Goal: Task Accomplishment & Management: Use online tool/utility

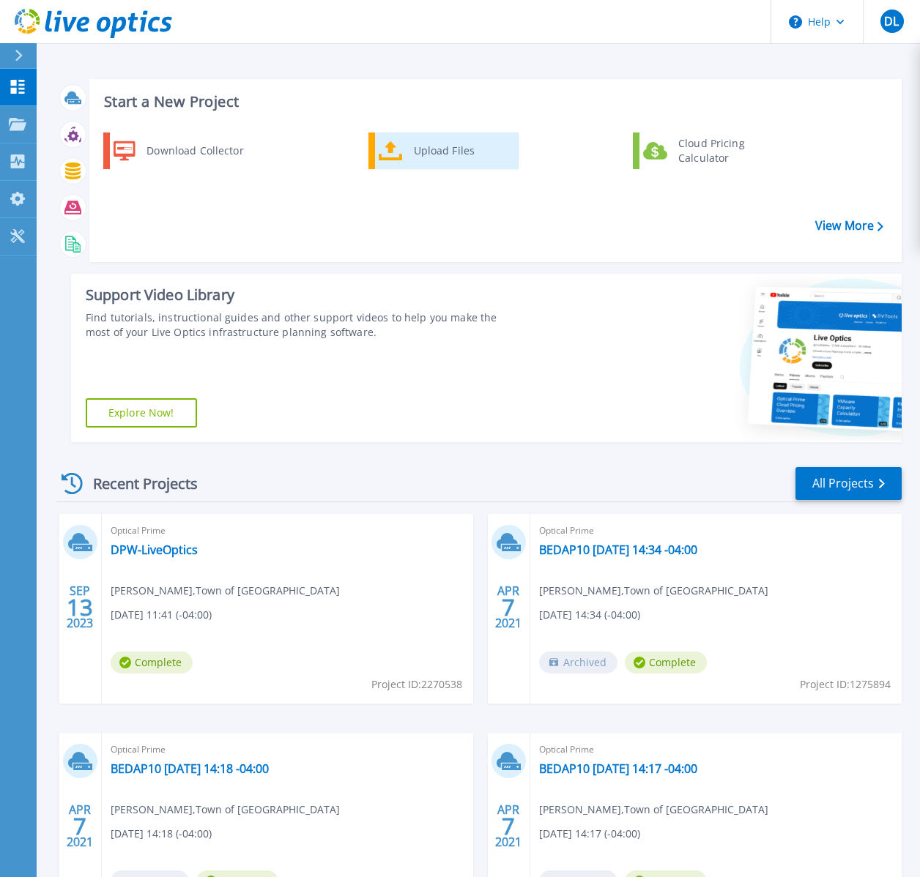
click at [409, 147] on div "Upload Files" at bounding box center [460, 150] width 108 height 29
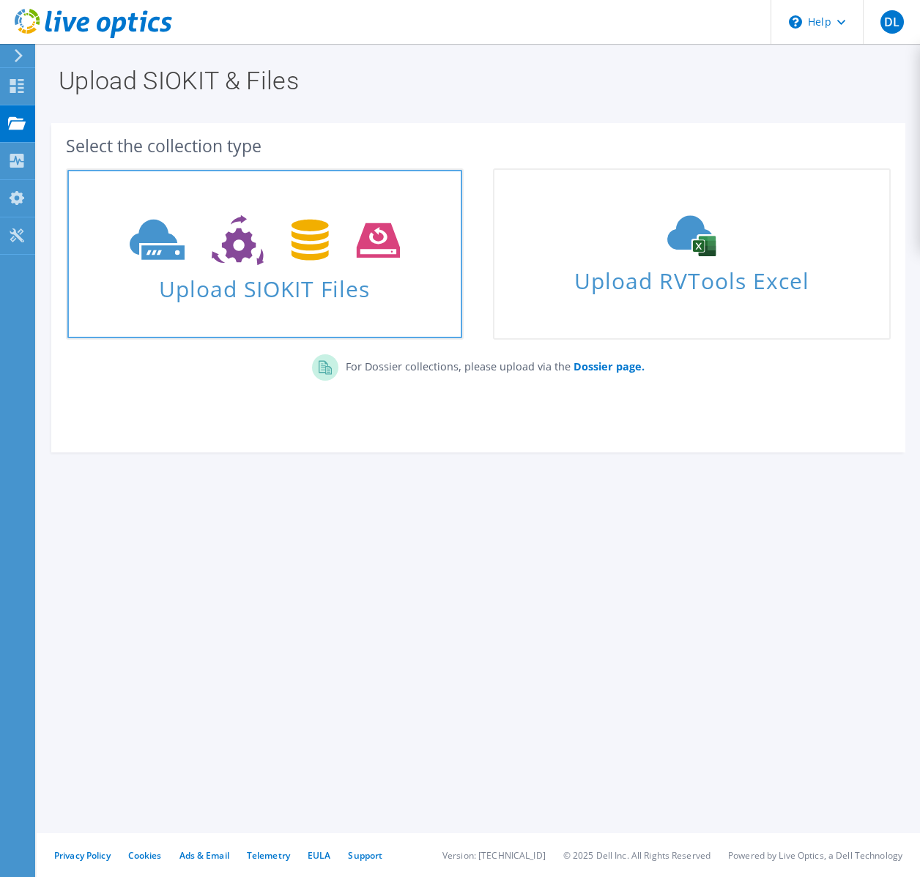
click at [329, 281] on span "Upload SIOKIT Files" at bounding box center [264, 284] width 395 height 31
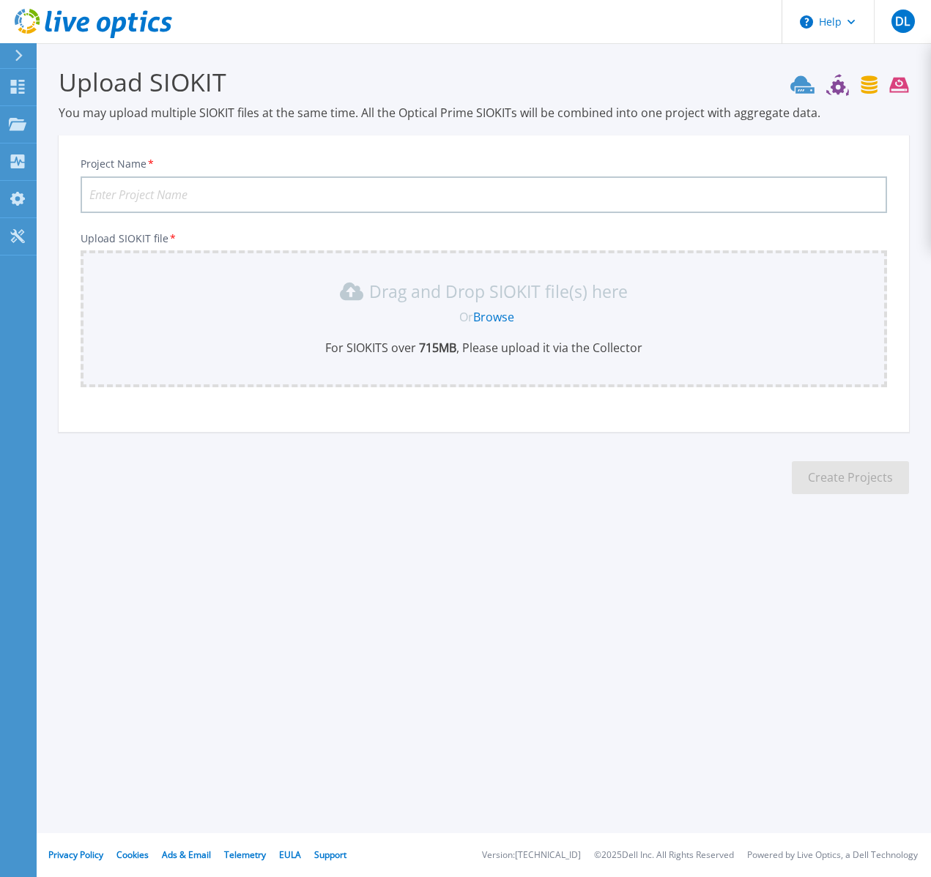
click at [625, 201] on input "Project Name *" at bounding box center [484, 194] width 806 height 37
type input "Trial"
drag, startPoint x: 752, startPoint y: 335, endPoint x: 737, endPoint y: 331, distance: 15.1
click at [753, 334] on div "Drag and Drop SIOKIT file(s) here Or Browse For SIOKITS over 715 MB , Please up…" at bounding box center [483, 318] width 789 height 76
click at [507, 319] on link "Browse" at bounding box center [493, 317] width 41 height 16
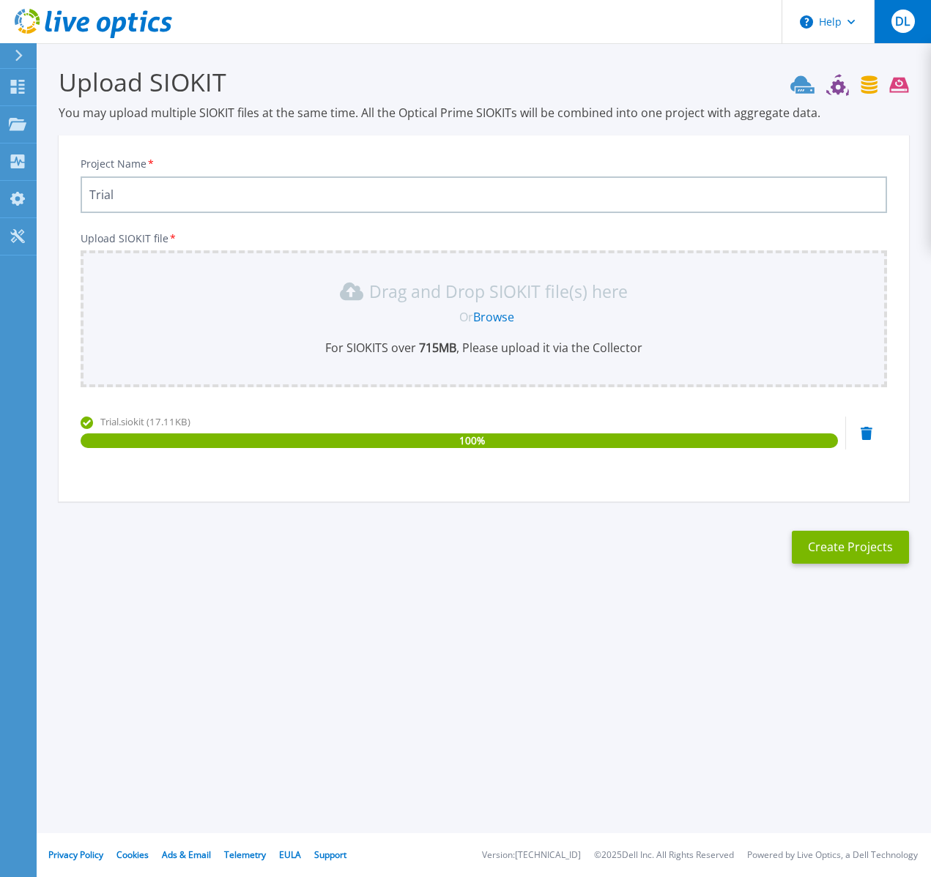
click at [918, 22] on button "DL" at bounding box center [902, 21] width 57 height 43
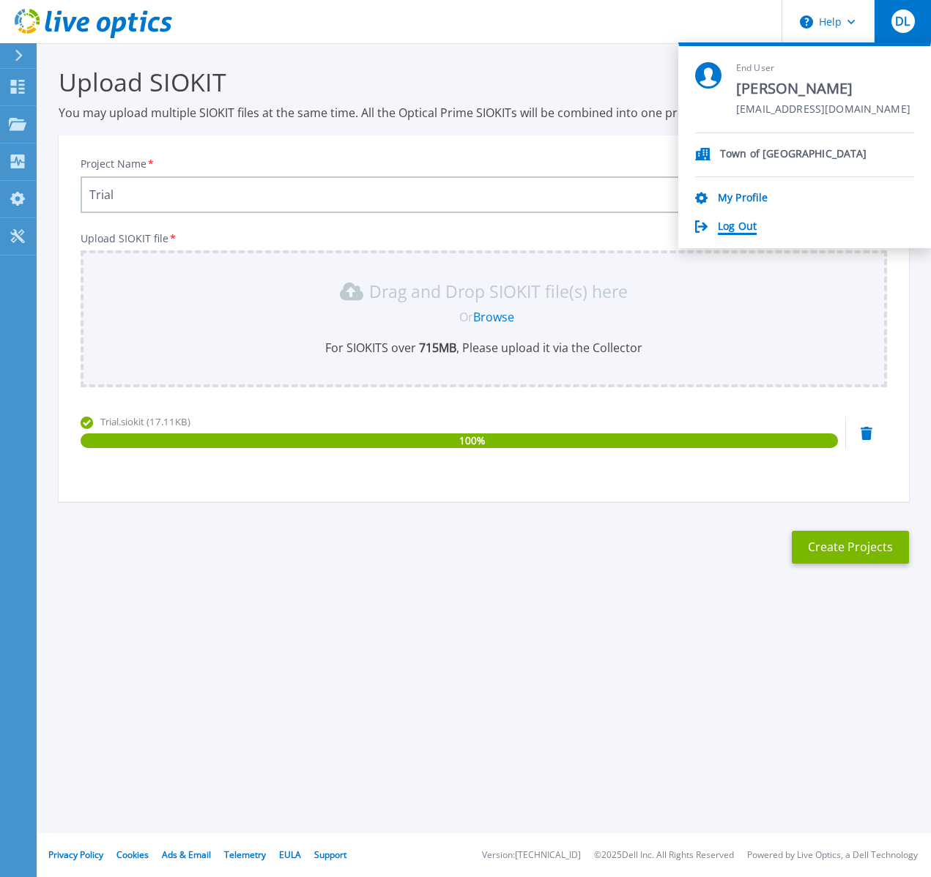
click at [727, 227] on link "Log Out" at bounding box center [737, 227] width 39 height 14
